Goal: Navigation & Orientation: Find specific page/section

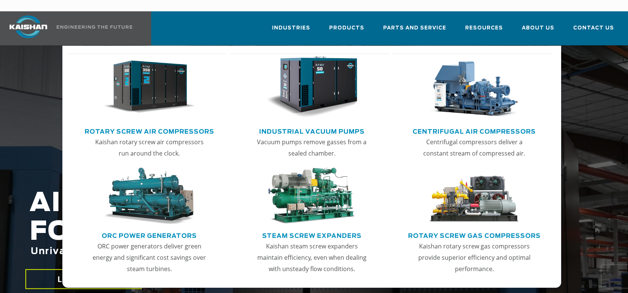
click at [138, 91] on img "Main menu" at bounding box center [149, 87] width 92 height 62
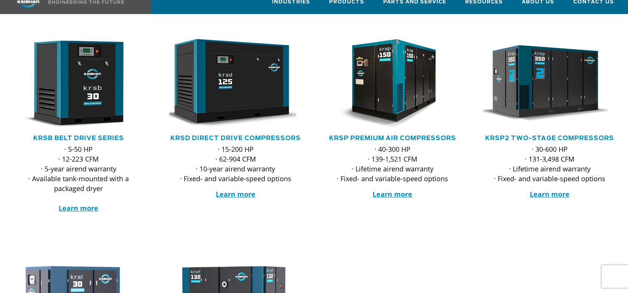
scroll to position [151, 0]
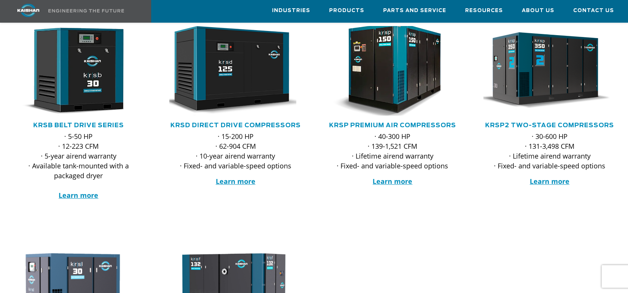
click at [378, 86] on img at bounding box center [386, 71] width 146 height 99
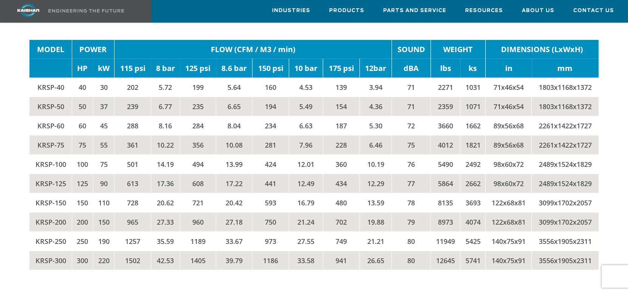
scroll to position [1246, 0]
